Goal: Task Accomplishment & Management: Manage account settings

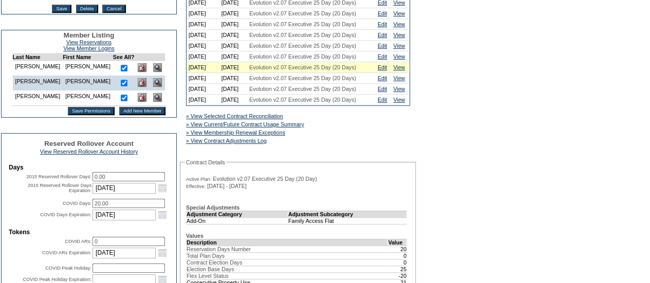
scroll to position [248, 0]
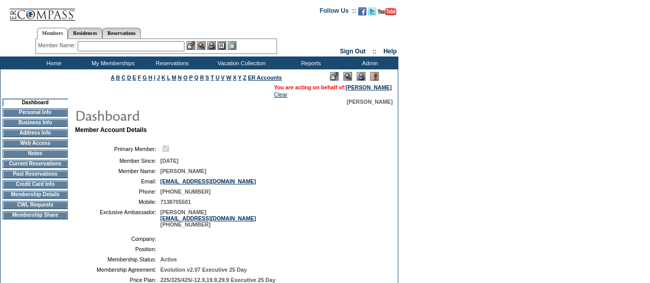
click at [119, 50] on input "text" at bounding box center [131, 46] width 107 height 10
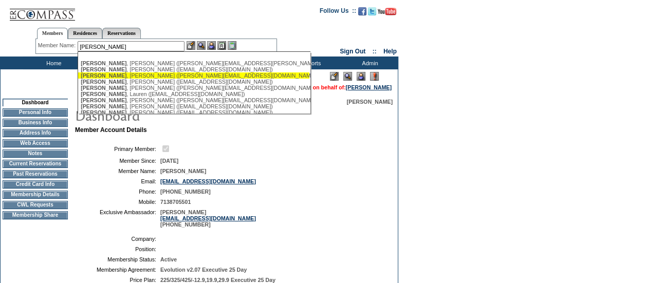
click at [117, 74] on div "[PERSON_NAME] ([PERSON_NAME][EMAIL_ADDRESS][DOMAIN_NAME])" at bounding box center [194, 75] width 226 height 6
type input "[PERSON_NAME] ([PERSON_NAME][EMAIL_ADDRESS][DOMAIN_NAME])"
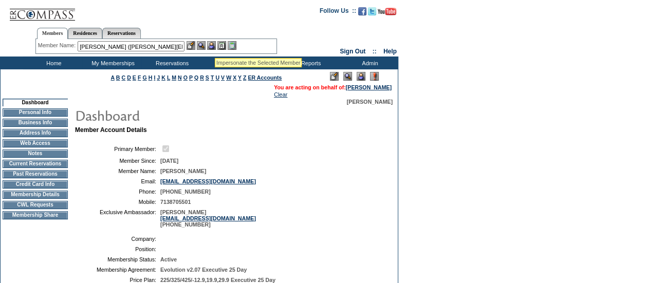
click at [215, 46] on img at bounding box center [211, 45] width 9 height 9
click at [206, 46] on img at bounding box center [201, 45] width 9 height 9
